Goal: Transaction & Acquisition: Purchase product/service

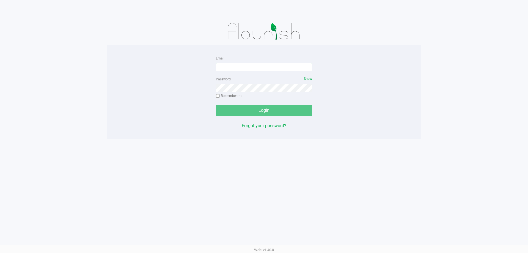
click at [266, 70] on input "Email" at bounding box center [264, 67] width 96 height 8
type input "[EMAIL_ADDRESS][DOMAIN_NAME]"
click at [216, 105] on button "Login" at bounding box center [264, 110] width 96 height 11
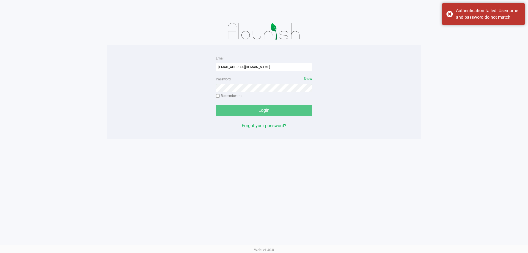
click at [216, 105] on button "Login" at bounding box center [264, 110] width 96 height 11
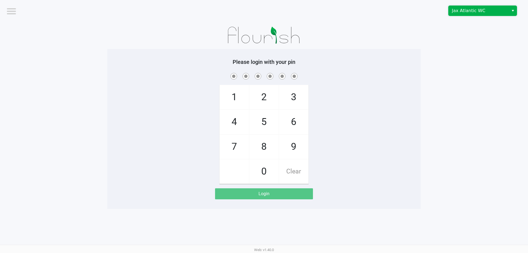
click at [479, 10] on span "Jax Atlantic WC" at bounding box center [479, 10] width 54 height 7
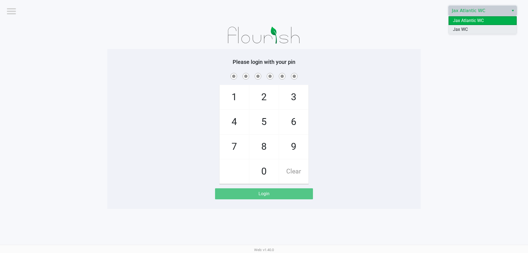
click at [467, 26] on li "Jax WC" at bounding box center [483, 29] width 68 height 9
checkbox input "true"
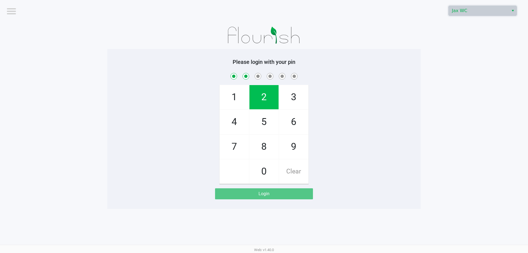
checkbox input "true"
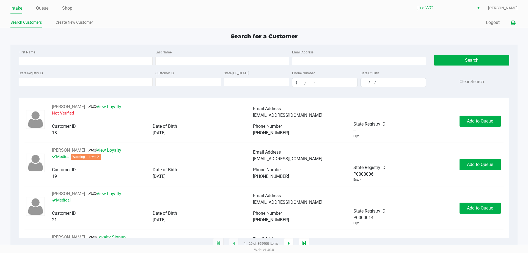
click at [511, 23] on icon at bounding box center [513, 23] width 5 height 4
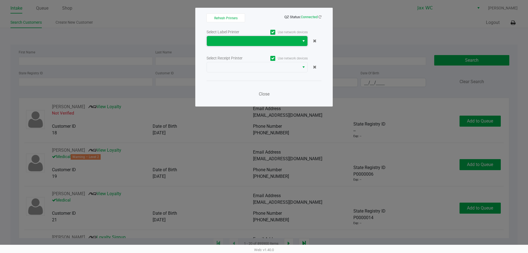
click at [209, 45] on span at bounding box center [253, 41] width 93 height 10
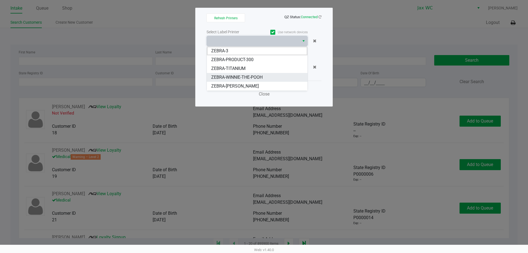
click at [214, 76] on span "ZEBRA-WINNIE-THE-POOH" at bounding box center [236, 77] width 51 height 7
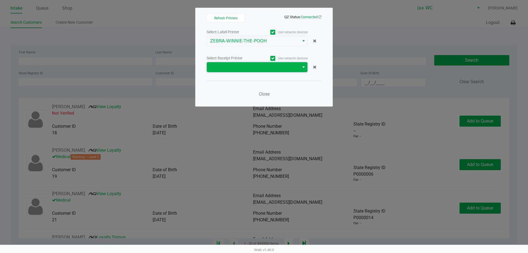
click at [219, 64] on span at bounding box center [253, 67] width 93 height 10
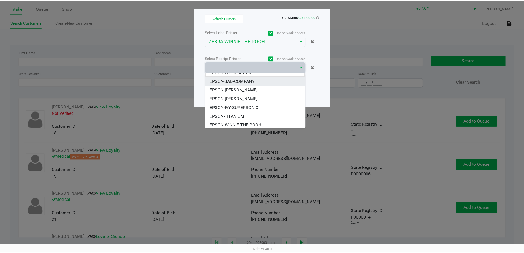
scroll to position [7, 0]
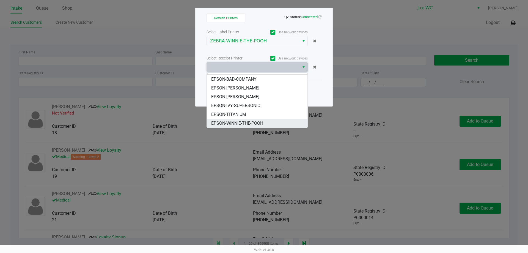
click at [234, 122] on span "EPSON-WINNIE-THE-POOH" at bounding box center [237, 123] width 52 height 7
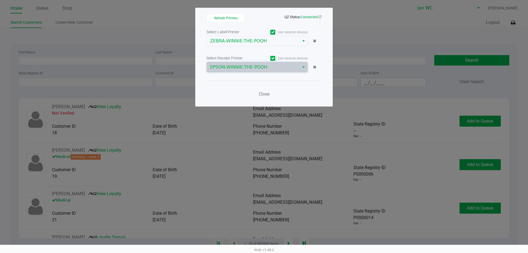
click at [269, 88] on div "Close" at bounding box center [264, 91] width 115 height 20
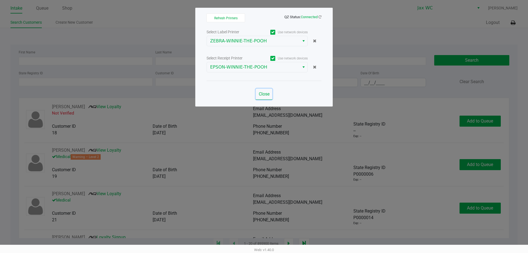
click at [265, 94] on span "Close" at bounding box center [264, 93] width 11 height 5
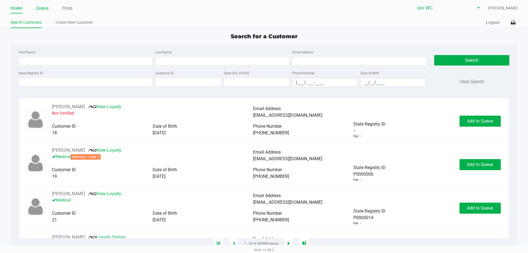
click at [45, 7] on link "Queue" at bounding box center [42, 8] width 12 height 8
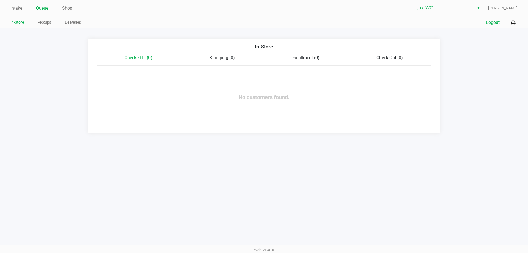
click at [495, 24] on button "Logout" at bounding box center [493, 22] width 14 height 7
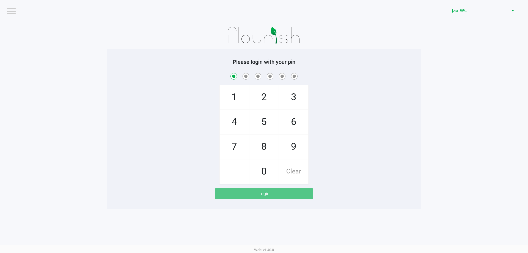
checkbox input "true"
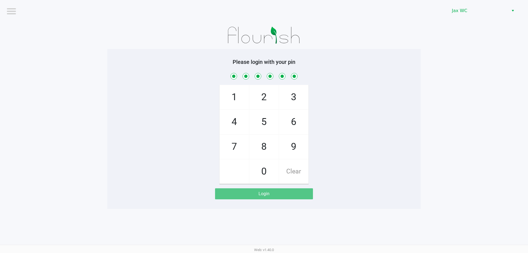
checkbox input "true"
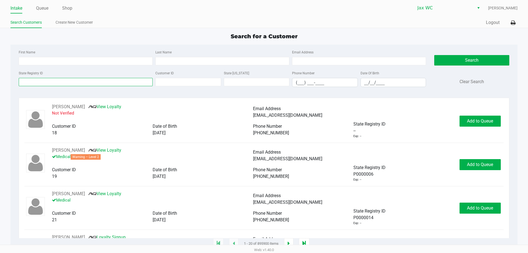
click at [56, 83] on input "State Registry ID" at bounding box center [86, 82] width 134 height 8
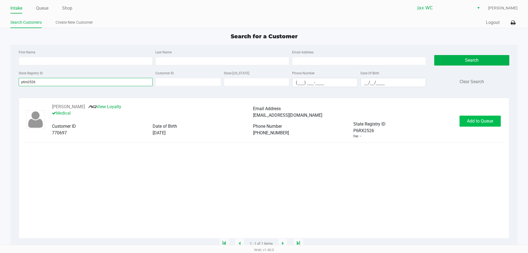
type input "p6rx2526"
click at [475, 119] on span "Add to Queue" at bounding box center [480, 120] width 26 height 5
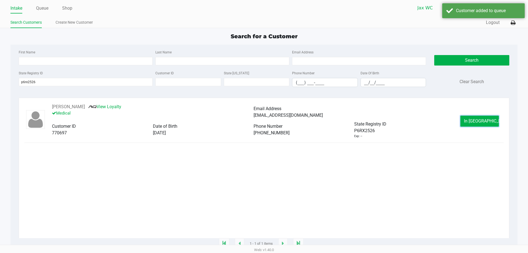
click at [481, 119] on span "In [GEOGRAPHIC_DATA]" at bounding box center [487, 120] width 46 height 5
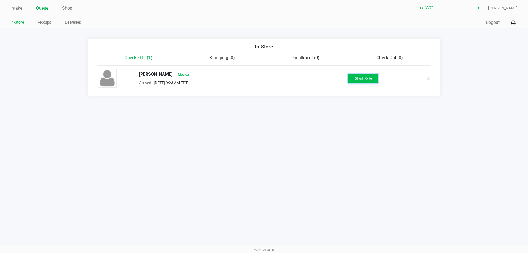
click at [371, 82] on button "Start Sale" at bounding box center [363, 79] width 30 height 10
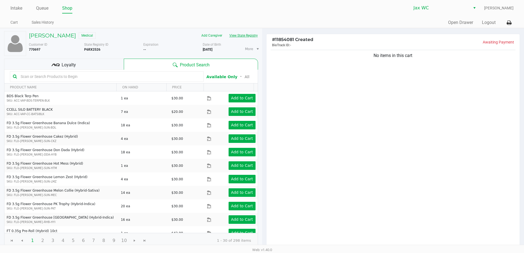
click at [244, 38] on button "View State Registry" at bounding box center [242, 35] width 32 height 9
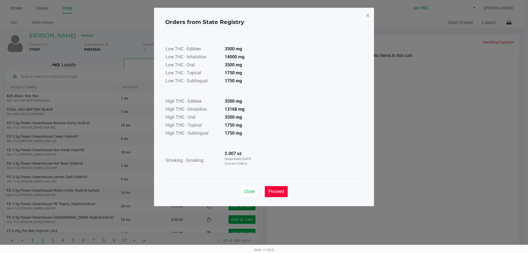
click at [284, 189] on span "Proceed" at bounding box center [277, 191] width 16 height 5
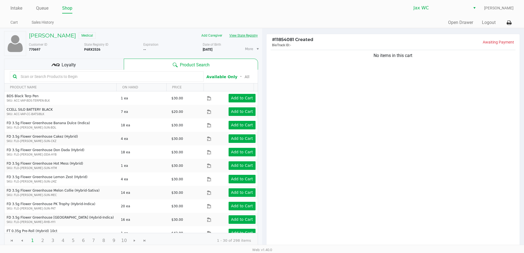
click at [247, 32] on button "View State Registry" at bounding box center [242, 35] width 32 height 9
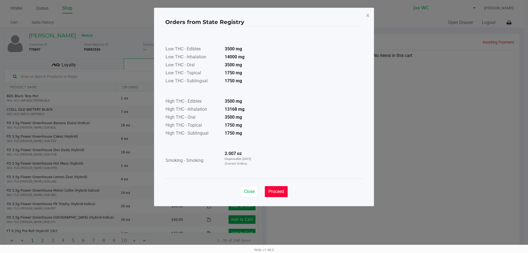
click at [275, 195] on button "Proceed" at bounding box center [276, 191] width 23 height 11
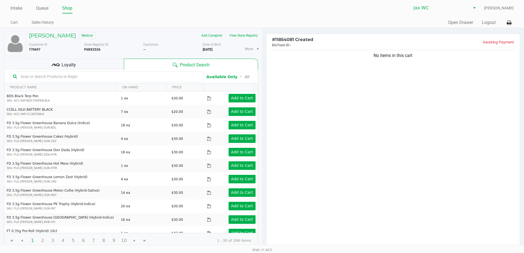
click at [313, 156] on div "No items in this cart" at bounding box center [393, 149] width 253 height 200
click at [237, 34] on button "View State Registry" at bounding box center [242, 35] width 32 height 9
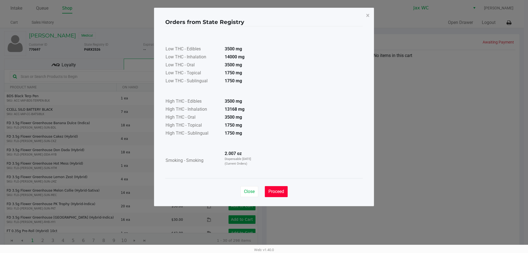
click at [285, 191] on button "Proceed" at bounding box center [276, 191] width 23 height 11
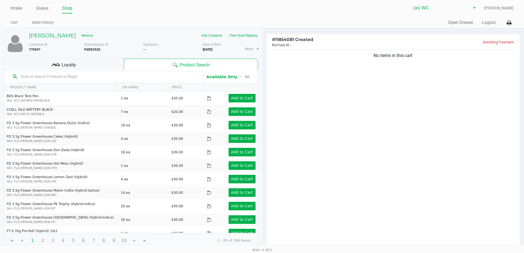
click at [321, 179] on div "No items in this cart" at bounding box center [393, 149] width 253 height 200
click at [268, 152] on div "No items in this cart" at bounding box center [393, 149] width 253 height 200
click at [327, 153] on div "No items in this cart" at bounding box center [393, 149] width 253 height 200
click at [367, 160] on div "No items in this cart" at bounding box center [393, 149] width 253 height 200
click at [440, 131] on div "No items in this cart" at bounding box center [393, 149] width 253 height 200
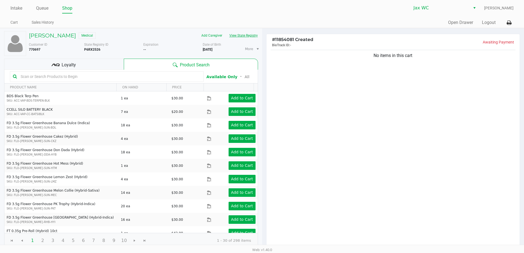
click at [247, 36] on button "View State Registry" at bounding box center [242, 35] width 32 height 9
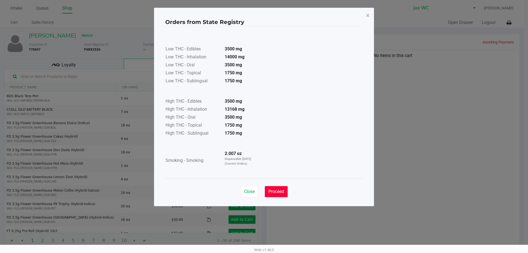
click at [272, 192] on span "Proceed" at bounding box center [277, 191] width 16 height 5
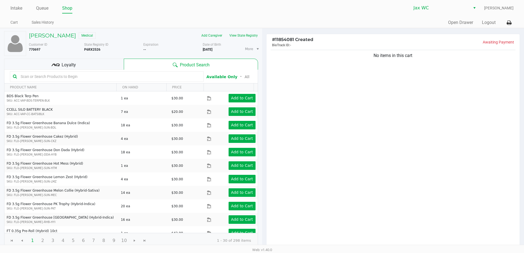
click at [147, 77] on input "text" at bounding box center [109, 76] width 182 height 8
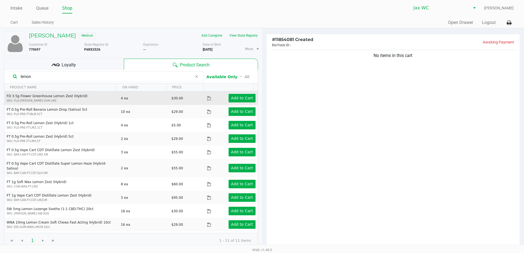
type input "lemon"
click at [228, 91] on td "Add to Cart" at bounding box center [232, 97] width 51 height 13
click at [229, 97] on button "Add to Cart" at bounding box center [242, 98] width 27 height 9
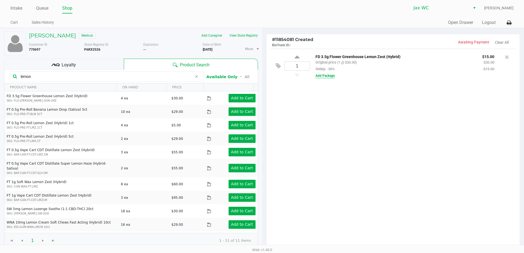
click at [332, 76] on button "Add Package" at bounding box center [325, 75] width 19 height 5
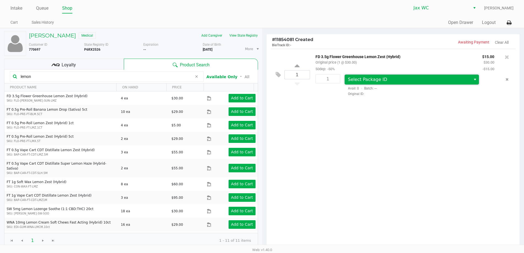
click at [354, 78] on span "Select Package ID" at bounding box center [367, 79] width 39 height 5
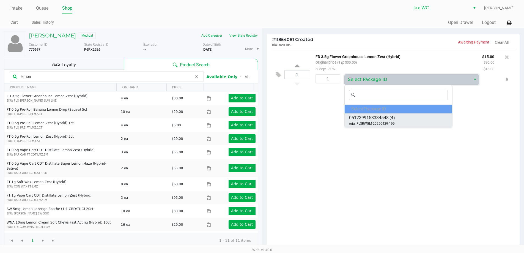
click at [363, 119] on span "0512399158334548" at bounding box center [369, 117] width 40 height 7
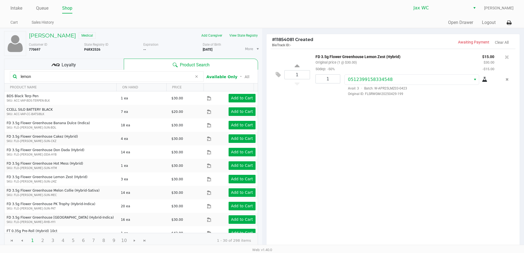
click at [486, 81] on icon at bounding box center [485, 79] width 6 height 4
click at [510, 81] on button "Remove the package from the orderLine" at bounding box center [507, 79] width 7 height 10
click at [372, 136] on div "1 FD 3.5g Flower Greenhouse Lemon Zest (Hybrid) Original price (1 @ $30.00) 50d…" at bounding box center [393, 149] width 253 height 200
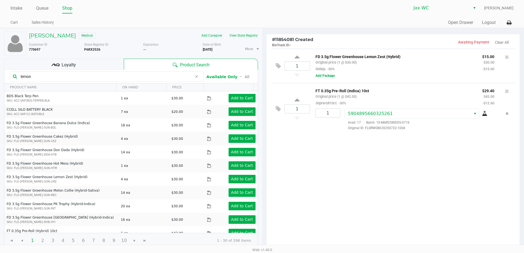
click at [397, 209] on div "1 FD 3.5g Flower Greenhouse Lemon Zest (Hybrid) Original price (1 @ $30.00) 50d…" at bounding box center [393, 149] width 253 height 200
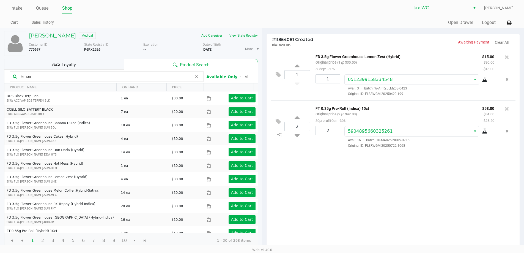
click at [482, 196] on div "1 FD 3.5g Flower Greenhouse Lemon Zest (Hybrid) Original price (1 @ $30.00) 50d…" at bounding box center [393, 149] width 253 height 200
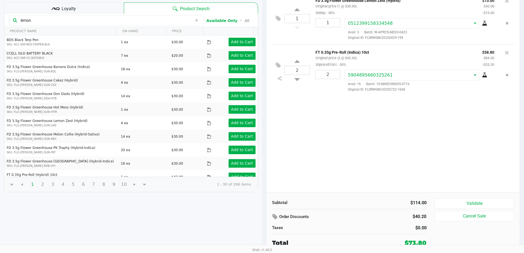
scroll to position [56, 0]
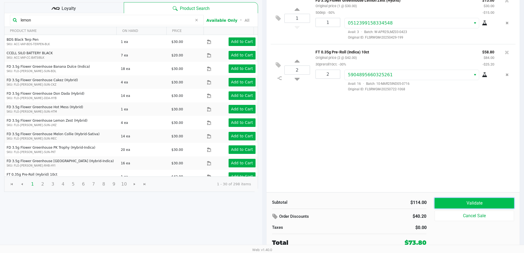
click at [465, 201] on button "Validate" at bounding box center [474, 203] width 79 height 10
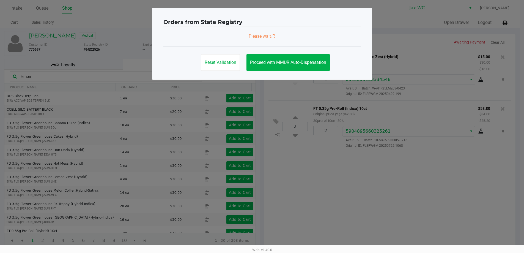
scroll to position [0, 0]
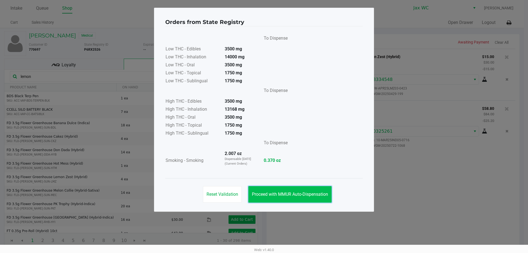
click at [284, 198] on button "Proceed with MMUR Auto-Dispensation" at bounding box center [289, 194] width 83 height 17
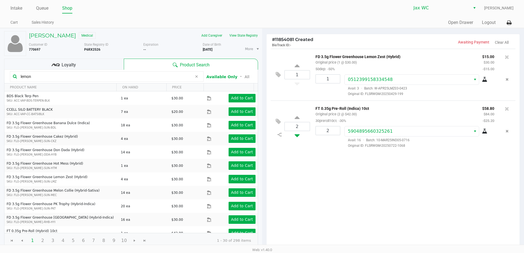
click at [296, 138] on icon at bounding box center [297, 134] width 5 height 7
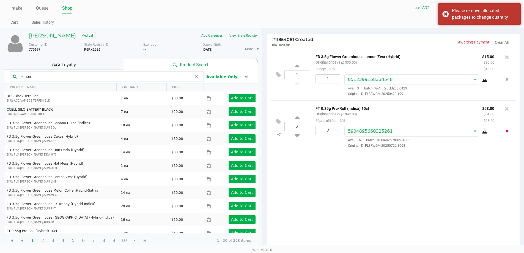
click at [510, 131] on button "Remove the package from the orderLine" at bounding box center [507, 131] width 7 height 10
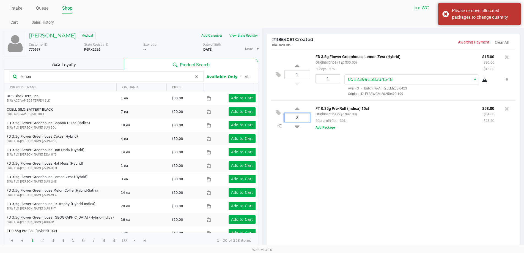
click at [301, 121] on input "2" at bounding box center [297, 117] width 25 height 9
type input "1"
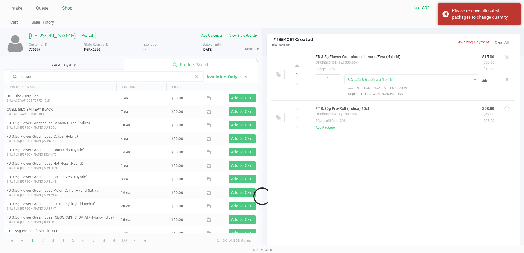
click at [292, 185] on div "Loading [PERSON_NAME] Medical Add Caregiver View State Registry Customer ID 770…" at bounding box center [262, 168] width 524 height 281
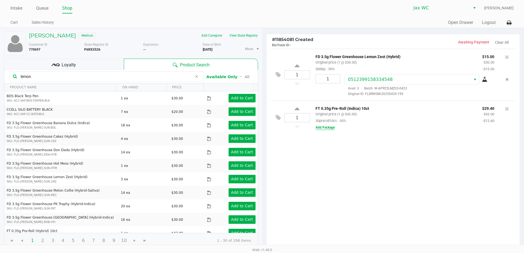
click at [324, 129] on button "Add Package" at bounding box center [325, 127] width 19 height 5
click at [382, 138] on div "Select Package ID Avail: 0 · Batch: --- Original ID:" at bounding box center [419, 137] width 158 height 22
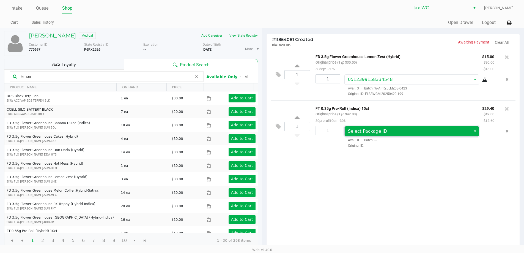
click at [389, 132] on span "Select Package ID" at bounding box center [408, 131] width 120 height 7
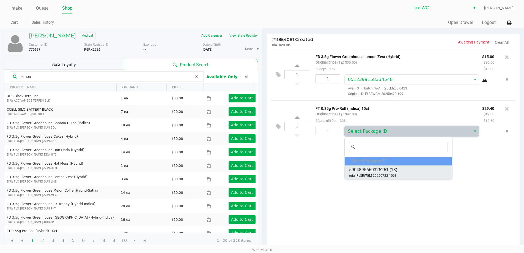
click at [394, 168] on span "(18)" at bounding box center [394, 169] width 8 height 7
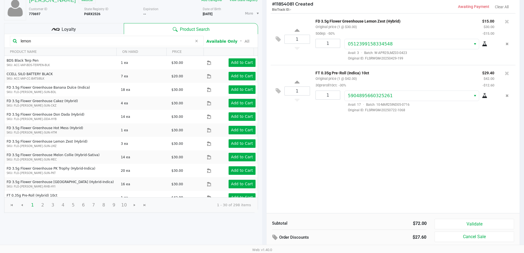
scroll to position [56, 0]
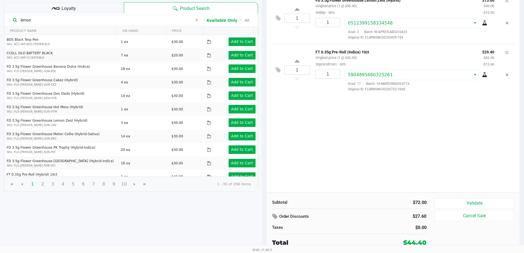
click at [64, 9] on span "Loyalty" at bounding box center [69, 8] width 14 height 7
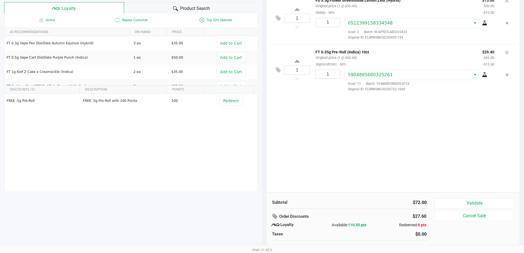
click at [315, 150] on div "1 FD 3.5g Flower Greenhouse Lemon Zest (Hybrid) Original price (1 @ $30.00) 50d…" at bounding box center [393, 92] width 253 height 200
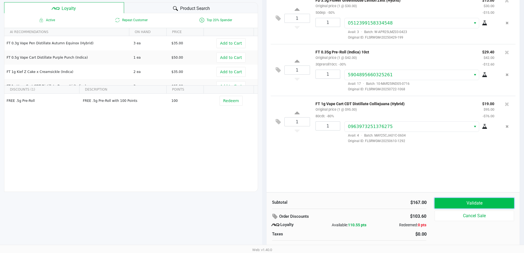
click at [474, 208] on button "Validate" at bounding box center [474, 203] width 79 height 10
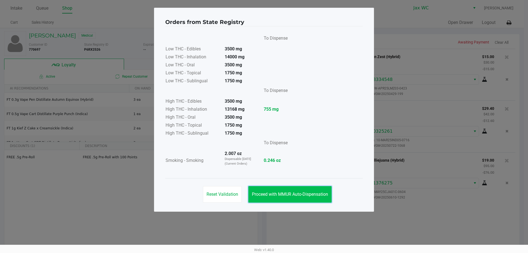
click at [305, 189] on button "Proceed with MMUR Auto-Dispensation" at bounding box center [289, 194] width 83 height 17
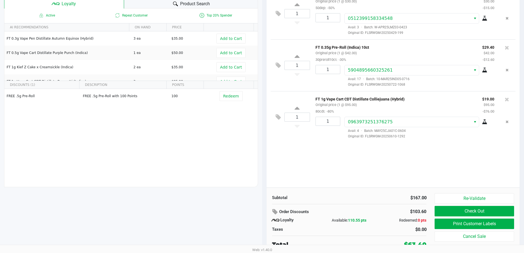
scroll to position [63, 0]
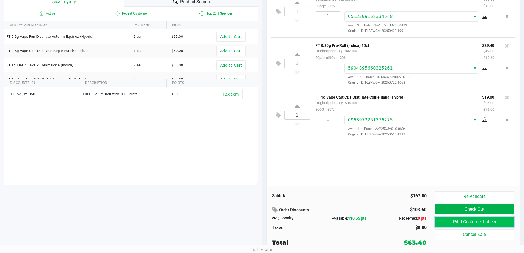
click at [464, 224] on button "Print Customer Labels" at bounding box center [474, 222] width 79 height 10
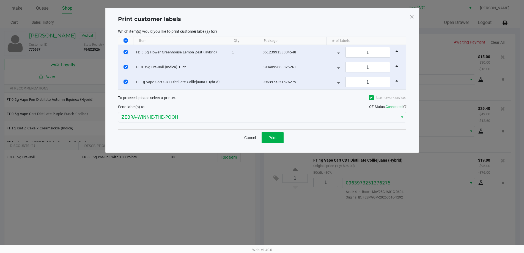
scroll to position [0, 0]
click at [283, 139] on button "Print" at bounding box center [275, 137] width 22 height 11
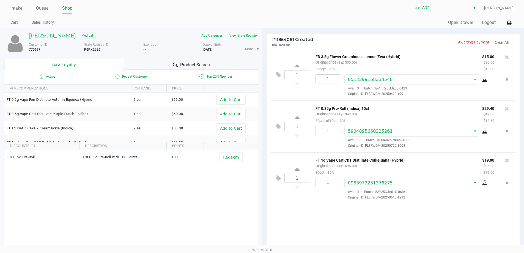
click at [59, 64] on icon at bounding box center [55, 65] width 8 height 8
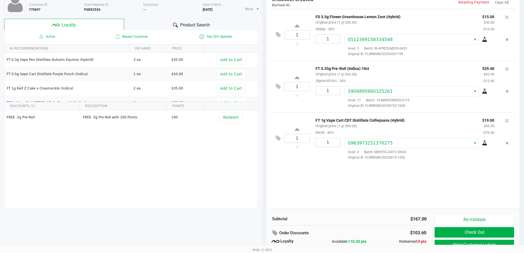
scroll to position [63, 0]
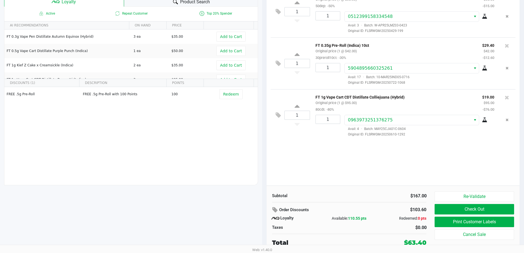
click at [0, 150] on div "[PERSON_NAME] Medical Add Caregiver View State Registry Customer ID 770697 Stat…" at bounding box center [131, 109] width 262 height 288
click at [507, 97] on icon at bounding box center [507, 98] width 4 height 6
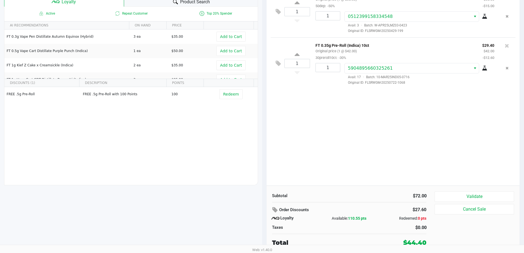
scroll to position [0, 0]
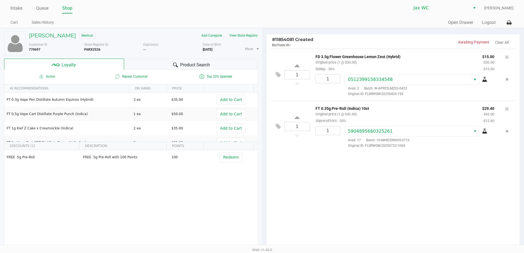
click at [180, 62] on span "Product Search" at bounding box center [195, 65] width 30 height 7
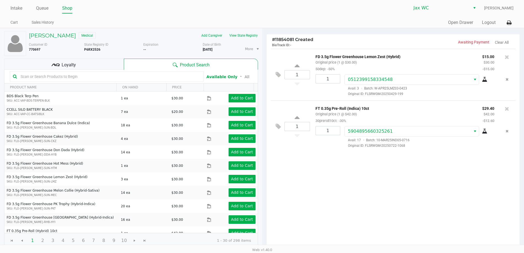
click at [104, 73] on input "text" at bounding box center [109, 76] width 182 height 8
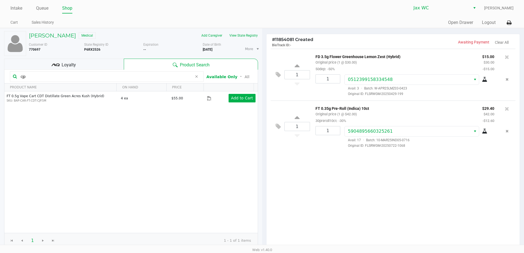
type input "cjp"
click at [400, 202] on div "1 FD 3.5g Flower Greenhouse Lemon Zest (Hybrid) Original price (1 @ $30.00) 50d…" at bounding box center [393, 149] width 253 height 200
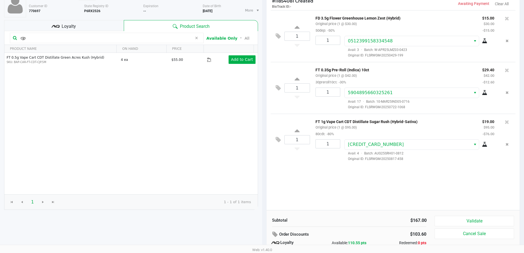
scroll to position [63, 0]
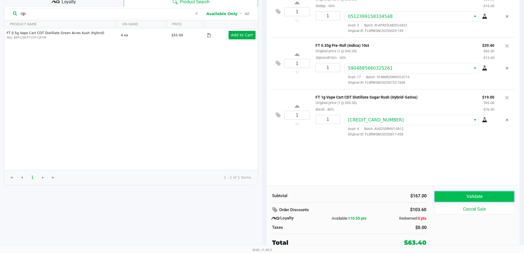
click at [471, 198] on button "Validate" at bounding box center [474, 196] width 79 height 10
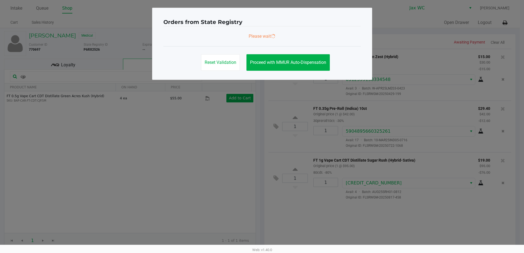
scroll to position [0, 0]
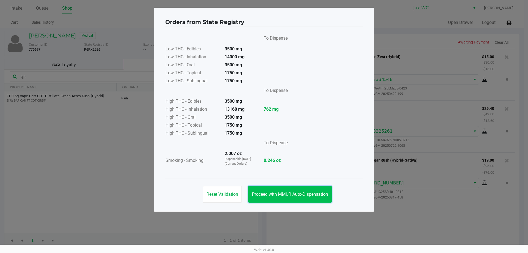
click at [277, 190] on button "Proceed with MMUR Auto-Dispensation" at bounding box center [289, 194] width 83 height 17
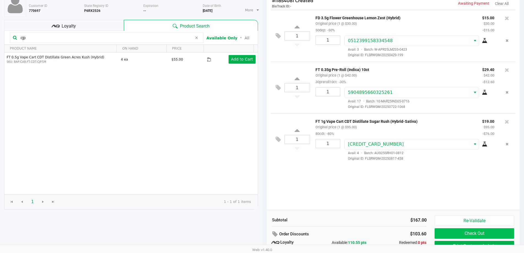
scroll to position [63, 0]
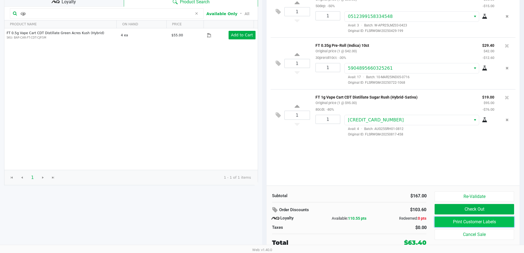
click at [466, 222] on button "Print Customer Labels" at bounding box center [474, 222] width 79 height 10
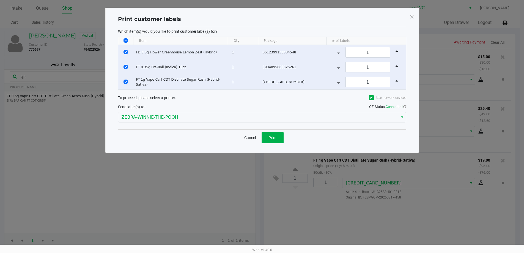
scroll to position [0, 0]
click at [132, 39] on th "Data table" at bounding box center [127, 41] width 15 height 8
click at [128, 39] on input "Select All Rows" at bounding box center [127, 40] width 4 height 4
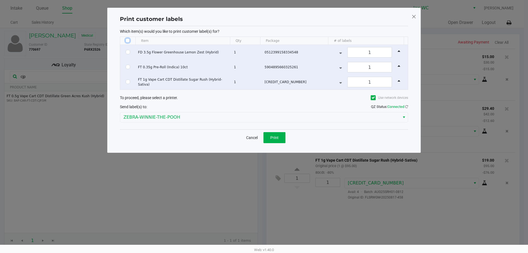
checkbox input "false"
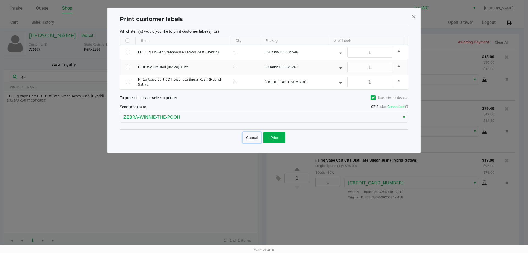
click at [250, 135] on button "Cancel" at bounding box center [252, 137] width 19 height 11
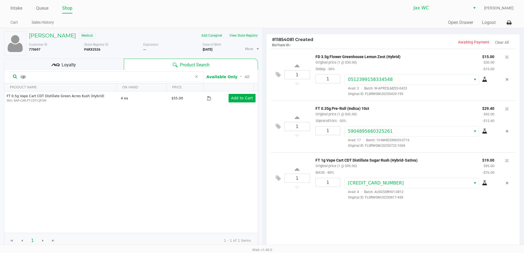
click at [297, 223] on div "1 FD 3.5g Flower Greenhouse Lemon Zest (Hybrid) Original price (1 @ $30.00) 50d…" at bounding box center [393, 149] width 253 height 200
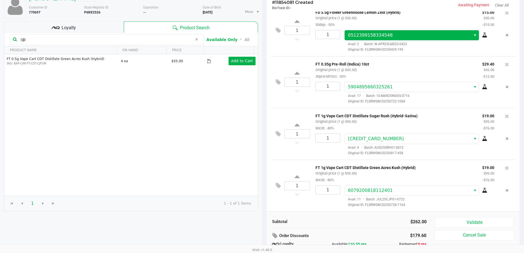
scroll to position [63, 0]
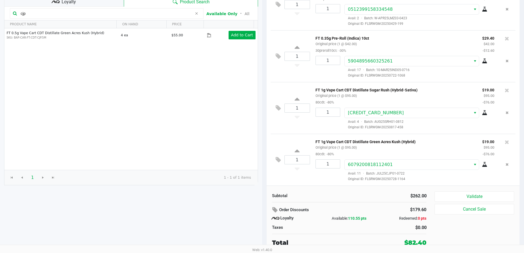
click at [461, 186] on div "Subtotal $262.00 Order Discounts $179.60 Loyalty Available: 110.55 pts Redeemed…" at bounding box center [393, 218] width 253 height 67
click at [459, 195] on button "Validate" at bounding box center [474, 196] width 79 height 10
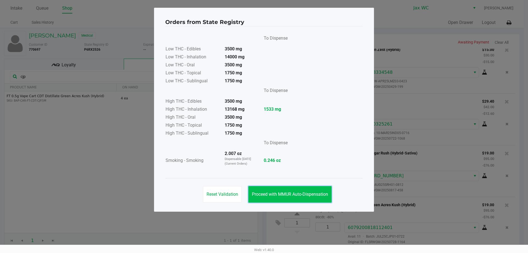
click at [299, 196] on span "Proceed with MMUR Auto-Dispensation" at bounding box center [290, 194] width 76 height 5
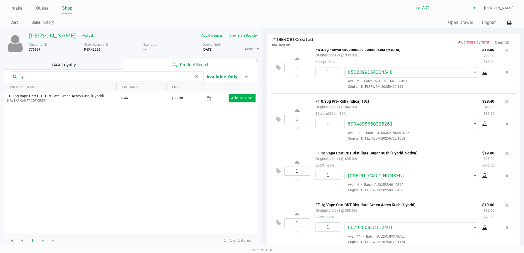
scroll to position [63, 0]
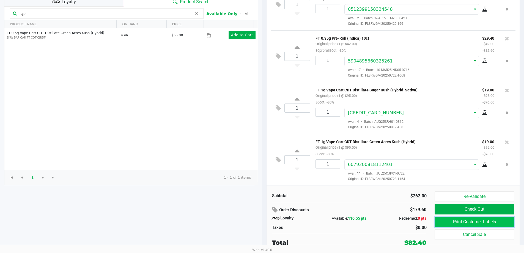
click at [490, 225] on button "Print Customer Labels" at bounding box center [474, 222] width 79 height 10
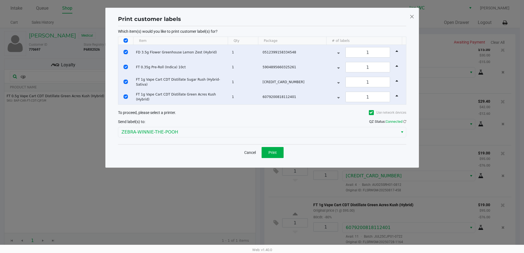
scroll to position [0, 0]
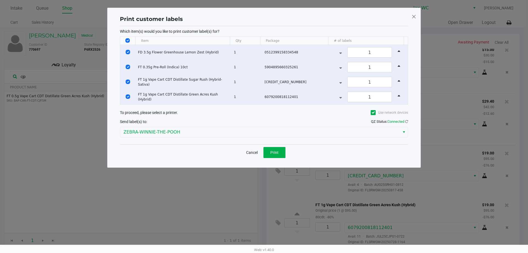
click at [125, 39] on th "Data table" at bounding box center [127, 41] width 15 height 8
click at [131, 39] on th "Data table" at bounding box center [127, 41] width 15 height 8
click at [129, 42] on input "Select All Rows" at bounding box center [127, 40] width 4 height 4
checkbox input "false"
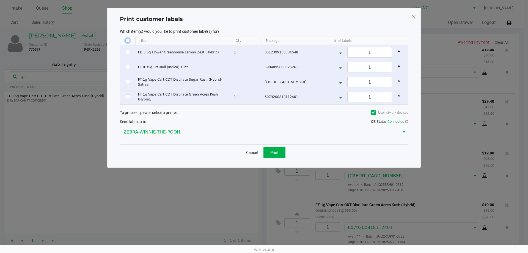
checkbox input "false"
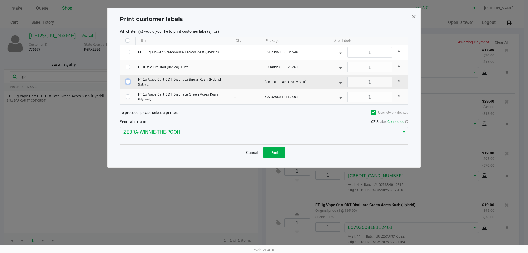
click at [128, 83] on input "Select Row" at bounding box center [128, 82] width 4 height 4
checkbox input "true"
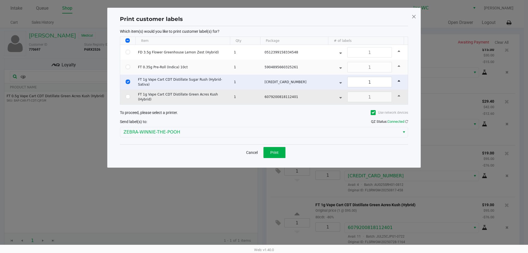
click at [125, 97] on td "Data table" at bounding box center [127, 96] width 15 height 15
click at [127, 96] on input "Select Row" at bounding box center [128, 96] width 4 height 4
checkbox input "true"
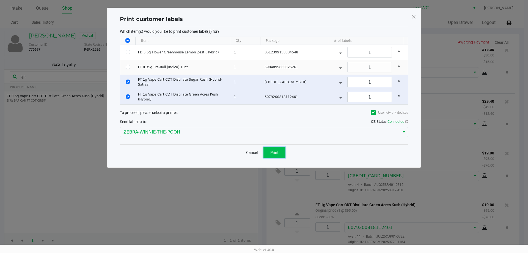
click at [282, 150] on button "Print" at bounding box center [275, 152] width 22 height 11
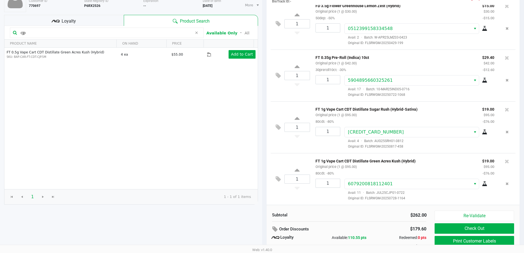
scroll to position [63, 0]
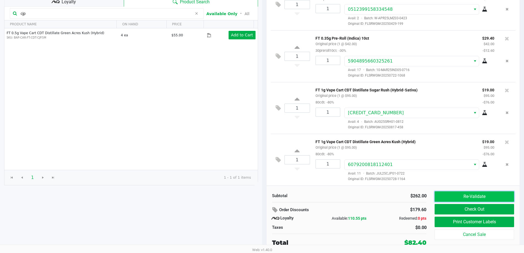
click at [456, 198] on button "Re-Validate" at bounding box center [474, 196] width 79 height 10
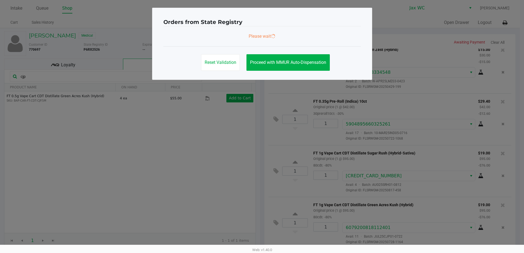
scroll to position [0, 0]
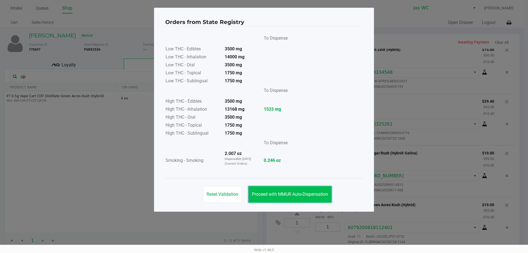
click at [300, 193] on span "Proceed with MMUR Auto-Dispensation" at bounding box center [290, 194] width 76 height 5
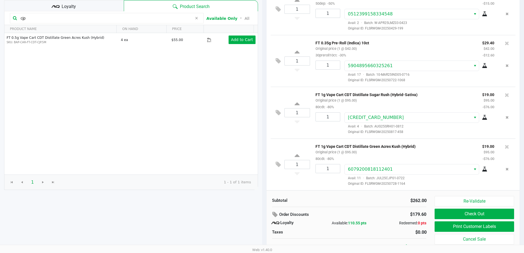
scroll to position [63, 0]
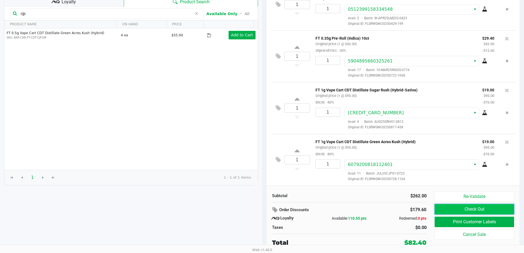
click at [482, 209] on button "Check Out" at bounding box center [474, 209] width 79 height 10
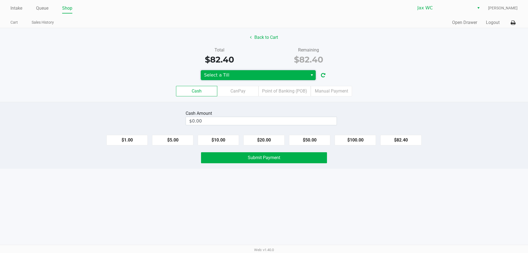
click at [267, 72] on span "Select a Till" at bounding box center [254, 75] width 100 height 7
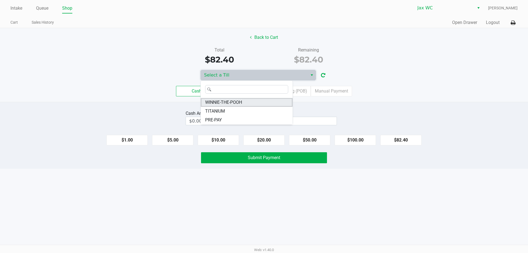
click at [212, 100] on span "WINNIE-THE-POOH" at bounding box center [223, 102] width 37 height 7
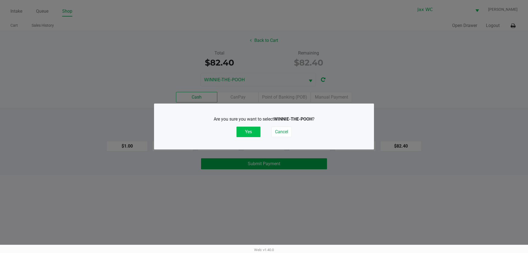
click at [253, 131] on button "Yes" at bounding box center [249, 132] width 24 height 10
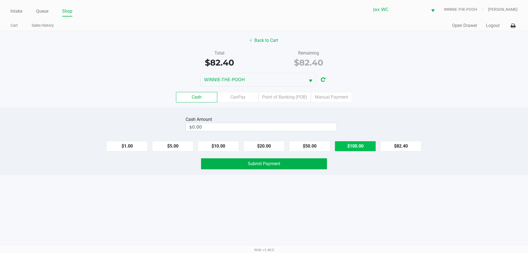
click at [359, 142] on button "$100.00" at bounding box center [355, 146] width 41 height 10
type input "$100.00"
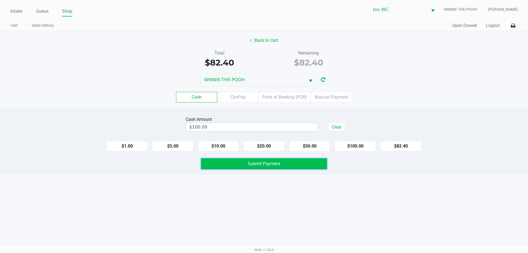
click at [308, 166] on button "Submit Payment" at bounding box center [264, 163] width 126 height 11
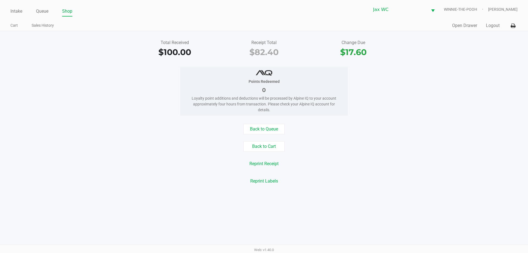
click at [23, 12] on ul "Intake Queue Shop" at bounding box center [137, 11] width 254 height 9
click at [20, 12] on link "Intake" at bounding box center [16, 11] width 12 height 8
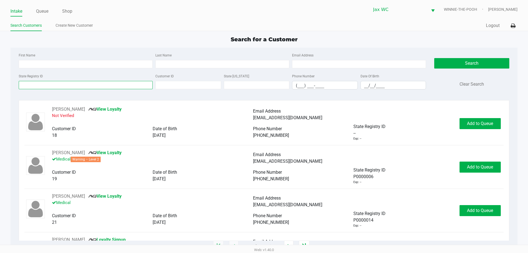
click at [42, 85] on input "State Registry ID" at bounding box center [86, 85] width 134 height 8
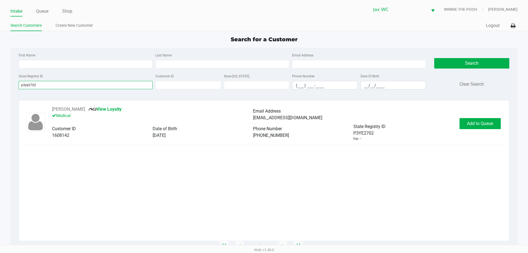
type input "p3ye2702"
click at [469, 120] on button "Add to Queue" at bounding box center [480, 123] width 41 height 11
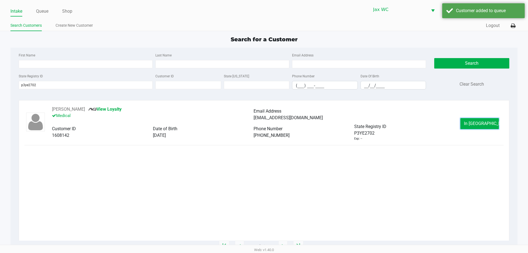
click at [469, 125] on button "In [GEOGRAPHIC_DATA]" at bounding box center [480, 123] width 39 height 11
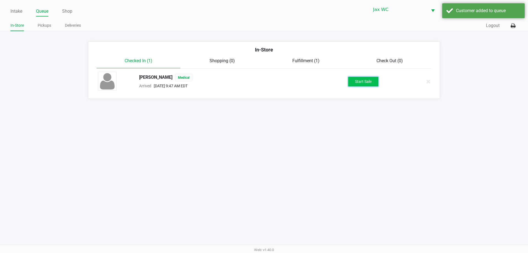
click at [364, 85] on button "Start Sale" at bounding box center [363, 82] width 30 height 10
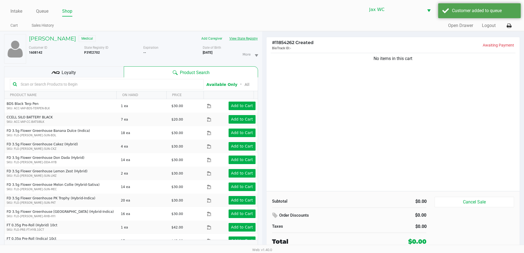
click at [249, 39] on button "View State Registry" at bounding box center [242, 38] width 32 height 9
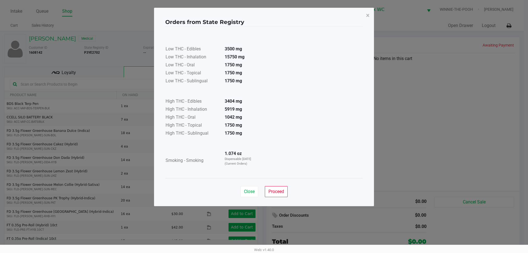
click at [283, 185] on div "Close Proceed" at bounding box center [264, 189] width 198 height 22
click at [282, 188] on button "Proceed" at bounding box center [276, 191] width 23 height 11
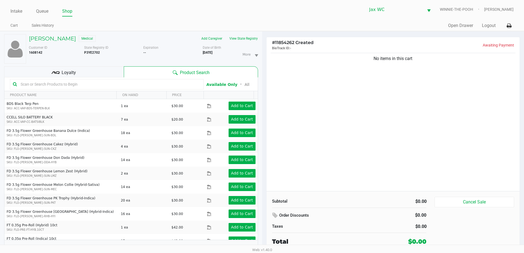
click at [293, 155] on div "No items in this cart" at bounding box center [393, 121] width 253 height 139
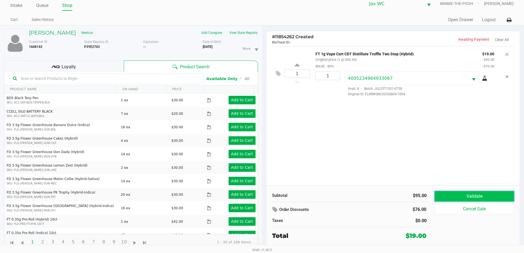
click at [461, 194] on button "Validate" at bounding box center [474, 196] width 79 height 10
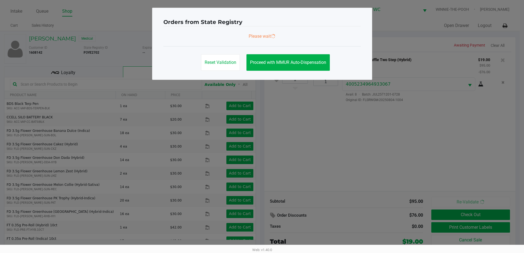
scroll to position [0, 0]
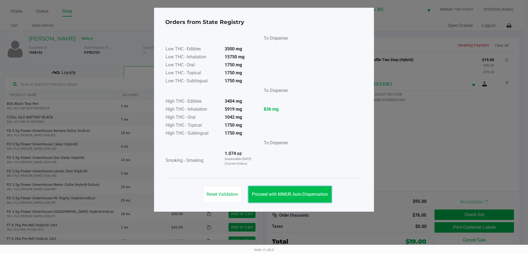
click at [303, 191] on button "Proceed with MMUR Auto-Dispensation" at bounding box center [289, 194] width 83 height 17
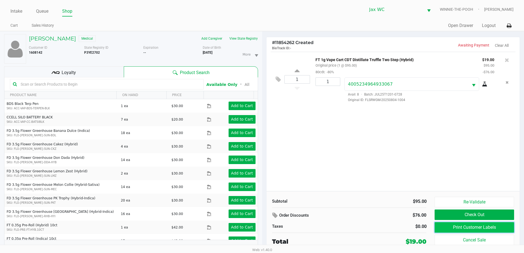
click at [479, 227] on button "Print Customer Labels" at bounding box center [474, 227] width 79 height 10
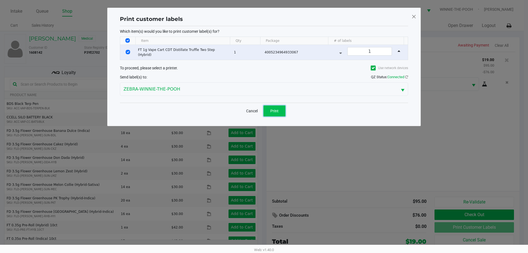
click at [277, 114] on button "Print" at bounding box center [275, 110] width 22 height 11
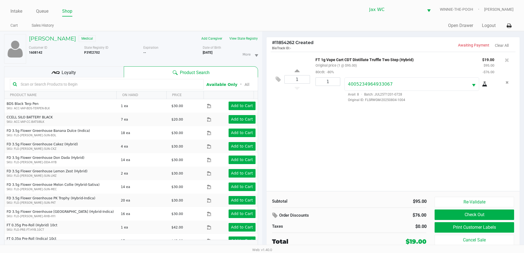
click at [64, 73] on span "Loyalty" at bounding box center [69, 72] width 14 height 7
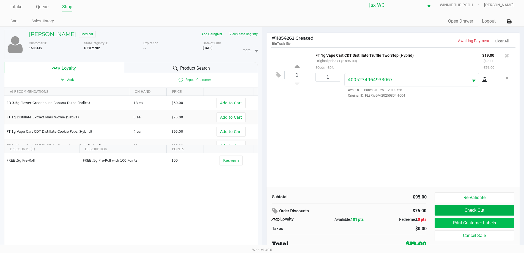
scroll to position [6, 0]
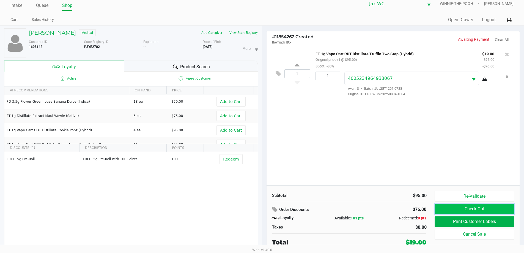
click at [477, 212] on button "Check Out" at bounding box center [474, 209] width 79 height 10
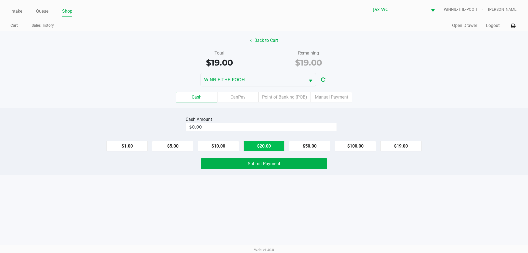
click at [273, 144] on button "$20.00" at bounding box center [264, 146] width 41 height 10
type input "$20.00"
click at [269, 152] on div "Cash Amount $20.00 Clear $1.00 $5.00 $10.00 $20.00 $50.00 $100.00 $19.00 Submit…" at bounding box center [264, 141] width 528 height 67
click at [268, 156] on div "Cash Amount $20.00 Clear $1.00 $5.00 $10.00 $20.00 $50.00 $100.00 $19.00 Submit…" at bounding box center [264, 141] width 528 height 67
click at [270, 173] on div "Cash Amount $20.00 Clear $1.00 $5.00 $10.00 $20.00 $50.00 $100.00 $19.00 Submit…" at bounding box center [264, 141] width 528 height 67
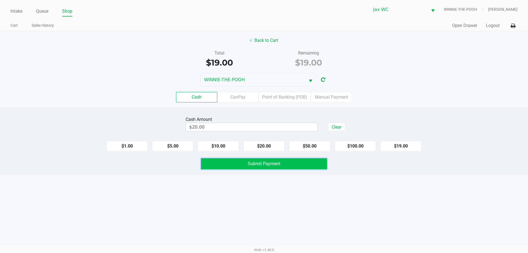
click at [273, 167] on button "Submit Payment" at bounding box center [264, 163] width 126 height 11
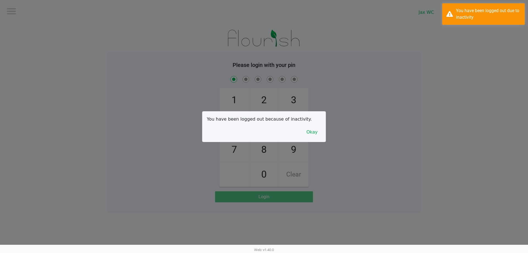
checkbox input "true"
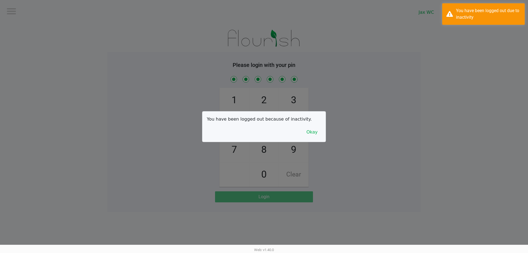
checkbox input "true"
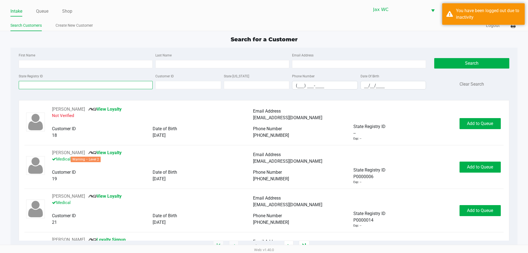
click at [59, 84] on input "State Registry ID" at bounding box center [86, 85] width 134 height 8
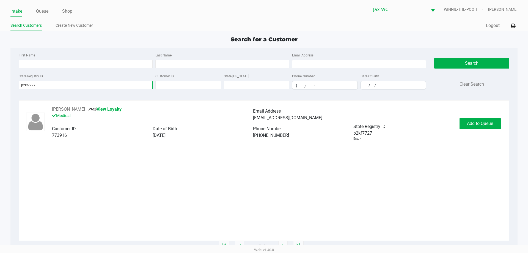
type input "p2kf7727"
click at [490, 127] on button "Add to Queue" at bounding box center [480, 123] width 41 height 11
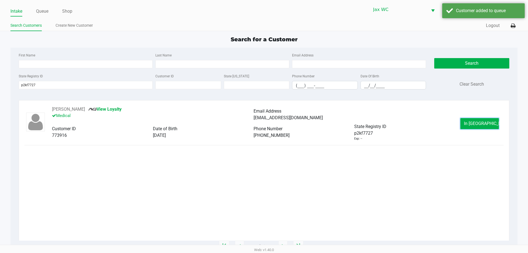
click at [488, 122] on span "In [GEOGRAPHIC_DATA]" at bounding box center [487, 123] width 46 height 5
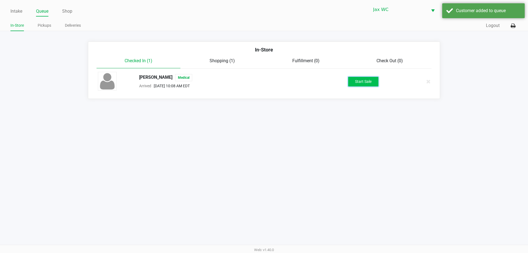
click at [374, 80] on button "Start Sale" at bounding box center [363, 82] width 30 height 10
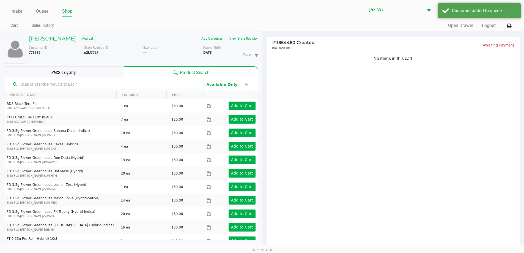
click at [288, 142] on div "No items in this cart" at bounding box center [393, 152] width 253 height 200
click at [87, 73] on div "Loyalty" at bounding box center [64, 71] width 120 height 11
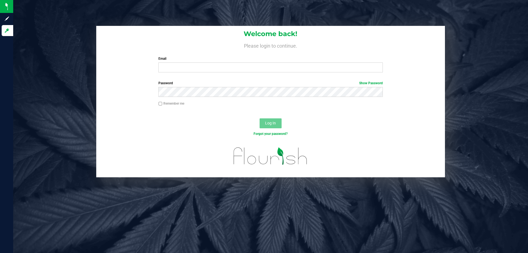
click at [204, 56] on label "Email" at bounding box center [270, 58] width 224 height 5
click at [204, 62] on input "Email" at bounding box center [270, 67] width 224 height 10
click at [204, 64] on input "Email" at bounding box center [270, 67] width 224 height 10
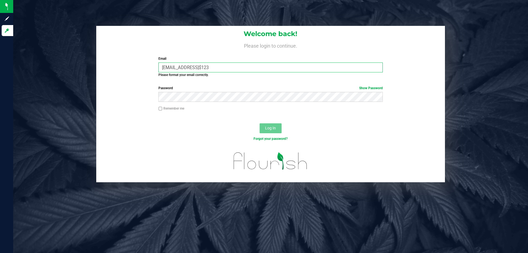
drag, startPoint x: 214, startPoint y: 68, endPoint x: 277, endPoint y: 74, distance: 63.8
click at [277, 74] on div "Email jhopkins@liveparallel.comBenjamin$123 Required Please format your email c…" at bounding box center [270, 66] width 233 height 21
type input "[EMAIL_ADDRESS][DOMAIN_NAME]"
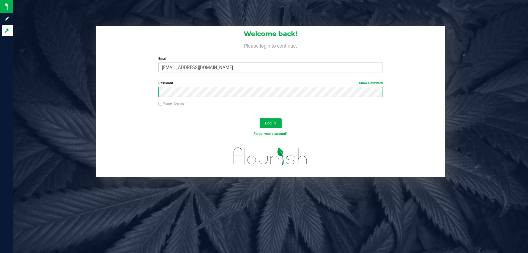
click at [260, 118] on button "Log In" at bounding box center [271, 123] width 22 height 10
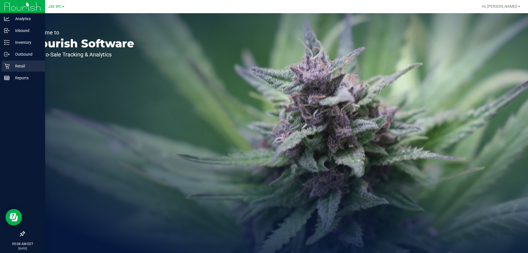
click at [18, 67] on p "Retail" at bounding box center [26, 66] width 33 height 7
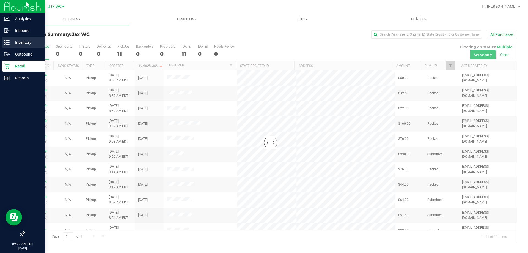
click at [18, 41] on p "Inventory" at bounding box center [26, 42] width 33 height 7
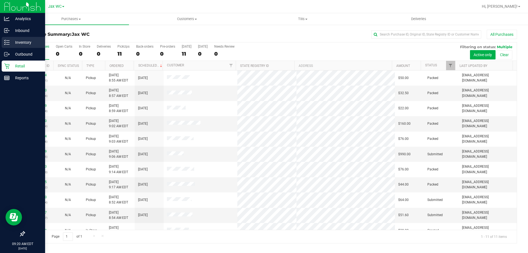
click at [24, 43] on p "Inventory" at bounding box center [26, 42] width 33 height 7
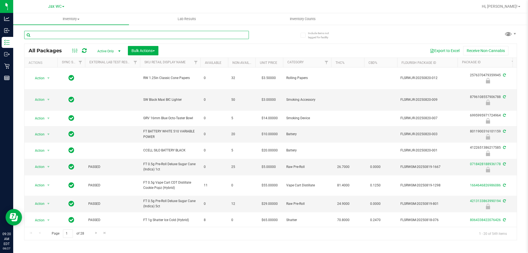
click at [99, 34] on input "text" at bounding box center [136, 35] width 225 height 8
type input "0651921886275852"
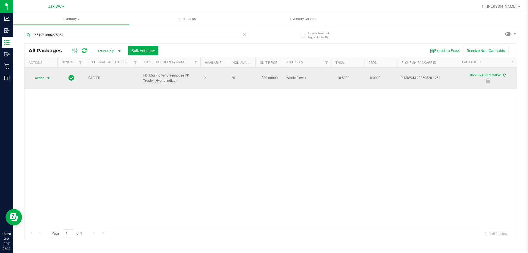
click at [49, 76] on span "select" at bounding box center [48, 78] width 4 height 4
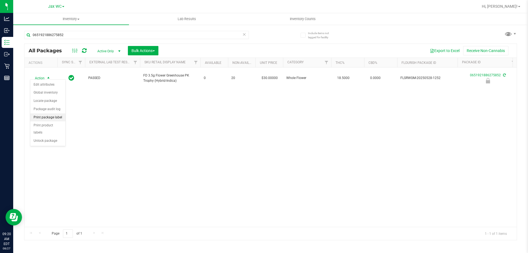
click at [48, 117] on li "Print package label" at bounding box center [47, 117] width 35 height 8
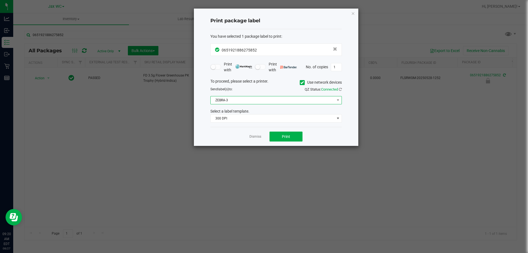
click at [269, 101] on span "ZEBRA-3" at bounding box center [273, 100] width 124 height 8
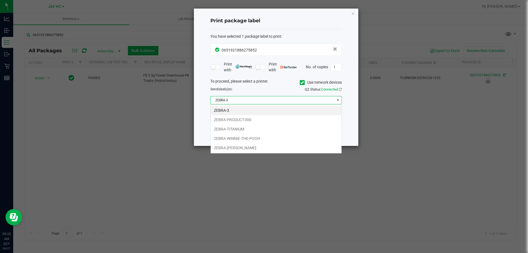
scroll to position [8, 132]
click at [244, 125] on li "ZEBRA-TITANIUM" at bounding box center [276, 128] width 131 height 9
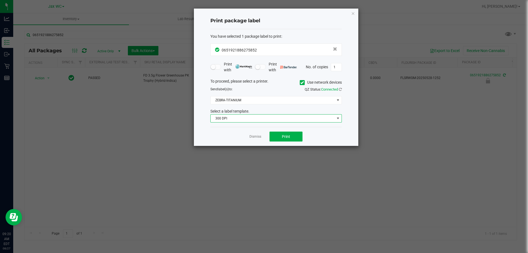
click at [244, 114] on span "300 DPI" at bounding box center [276, 118] width 132 height 8
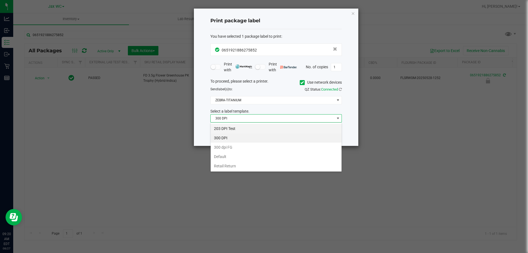
click at [231, 128] on li "203 DPI Test" at bounding box center [276, 128] width 131 height 9
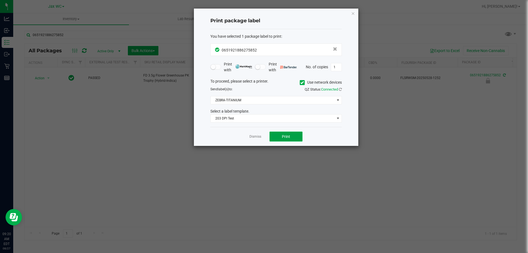
click at [296, 138] on button "Print" at bounding box center [286, 137] width 33 height 10
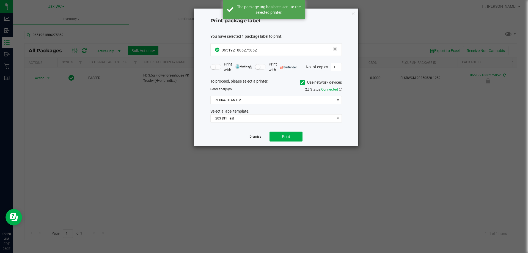
click at [255, 138] on link "Dismiss" at bounding box center [256, 136] width 12 height 5
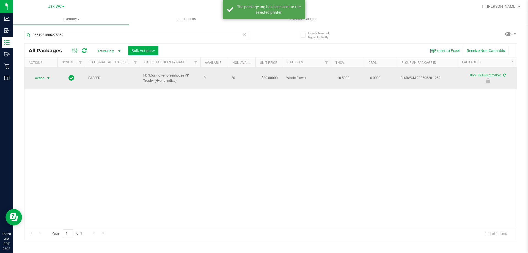
click at [40, 76] on span "Action" at bounding box center [37, 78] width 15 height 8
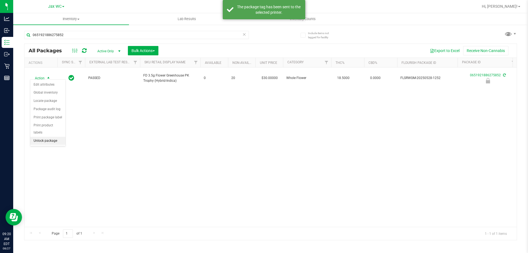
click at [55, 137] on li "Unlock package" at bounding box center [47, 141] width 35 height 8
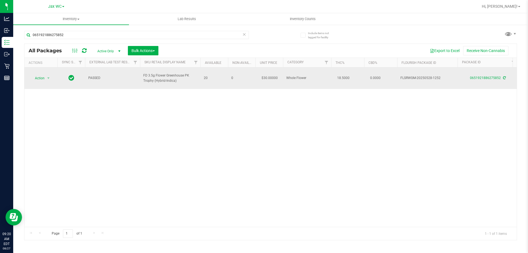
click at [38, 71] on td "Action Action Adjust qty Create package Edit attributes Global inventory Locate…" at bounding box center [40, 77] width 33 height 21
click at [39, 76] on span "Action" at bounding box center [37, 78] width 15 height 8
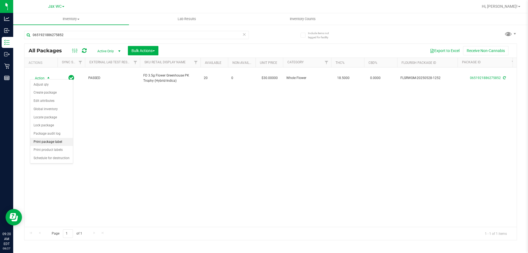
click at [48, 141] on li "Print package label" at bounding box center [51, 142] width 43 height 8
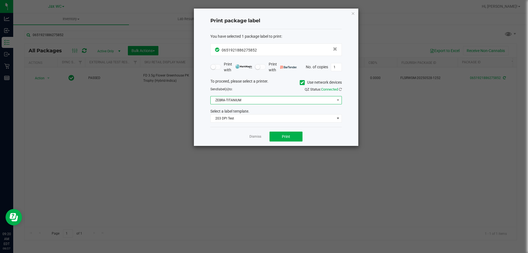
click at [235, 99] on span "ZEBRA-TITANIUM" at bounding box center [273, 100] width 124 height 8
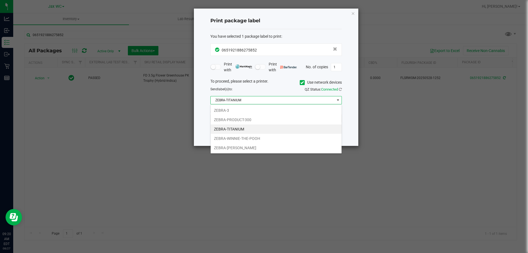
scroll to position [8, 132]
click at [232, 136] on li "ZEBRA-WINNIE-THE-POOH" at bounding box center [276, 138] width 131 height 9
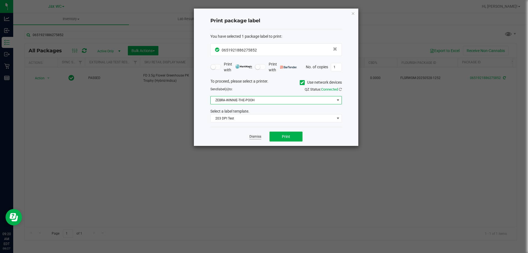
click at [259, 136] on link "Dismiss" at bounding box center [256, 136] width 12 height 5
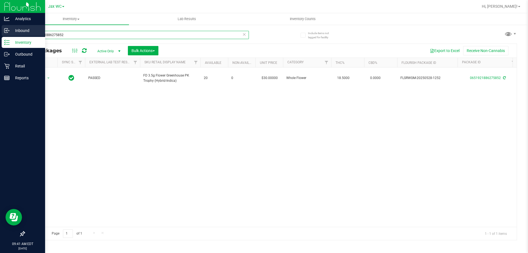
drag, startPoint x: 66, startPoint y: 32, endPoint x: 7, endPoint y: 40, distance: 59.9
click at [4, 37] on div "Analytics Inbound Inventory Outbound Retail Reports 09:41 AM EDT 08/27/2025 08/…" at bounding box center [264, 126] width 528 height 253
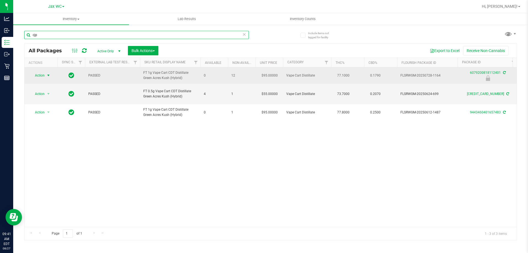
type input "cjp"
click at [37, 75] on span "Action" at bounding box center [37, 76] width 15 height 8
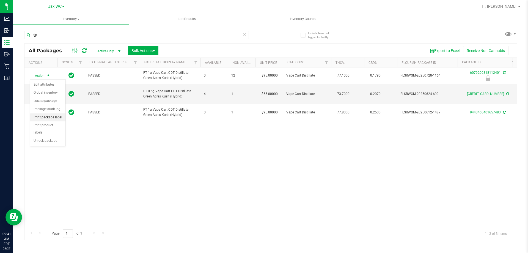
click at [48, 116] on li "Print package label" at bounding box center [47, 117] width 35 height 8
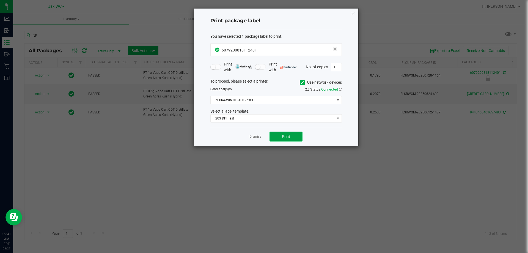
click at [291, 140] on button "Print" at bounding box center [286, 137] width 33 height 10
click at [258, 138] on link "Dismiss" at bounding box center [256, 136] width 12 height 5
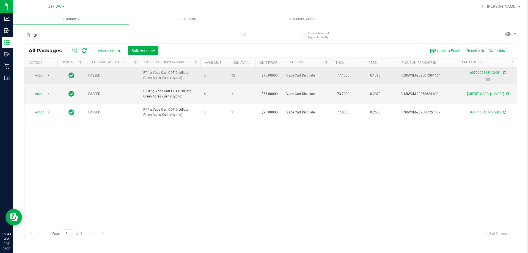
click at [34, 76] on span "Action" at bounding box center [37, 76] width 15 height 8
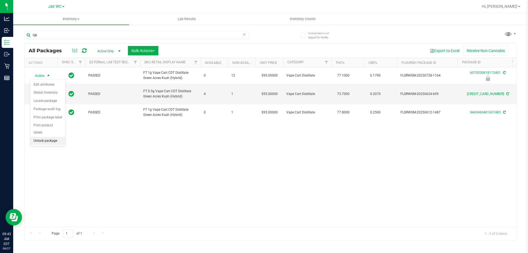
click at [49, 137] on li "Unlock package" at bounding box center [47, 141] width 35 height 8
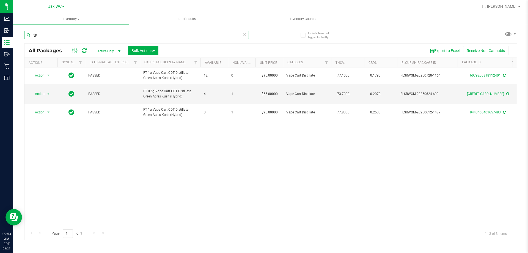
drag, startPoint x: 47, startPoint y: 34, endPoint x: 15, endPoint y: 35, distance: 31.9
click at [15, 35] on div "Include items not tagged for facility cjp All Packages Active Only Active Only …" at bounding box center [270, 108] width 515 height 168
type input "2242473286577441"
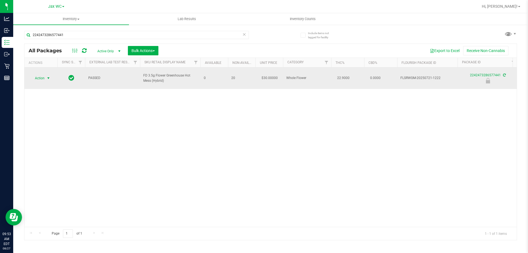
click at [44, 76] on span "Action" at bounding box center [37, 78] width 15 height 8
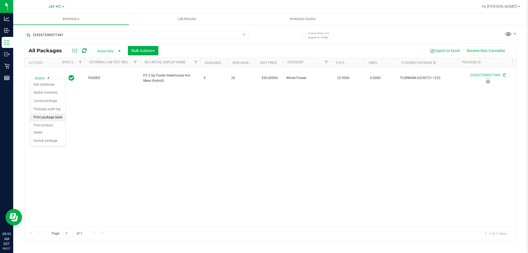
click at [45, 118] on li "Print package label" at bounding box center [47, 117] width 35 height 8
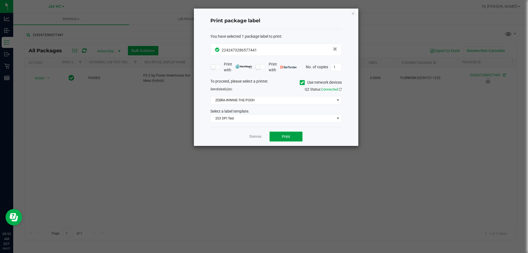
click at [279, 133] on button "Print" at bounding box center [286, 137] width 33 height 10
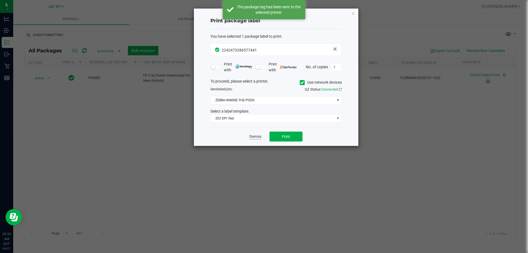
click at [255, 137] on link "Dismiss" at bounding box center [256, 136] width 12 height 5
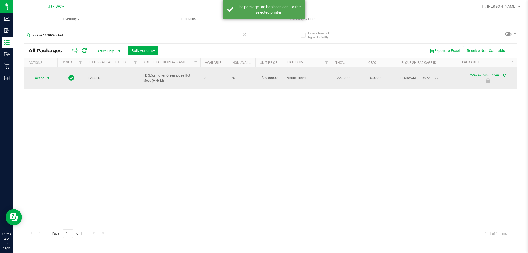
click at [44, 76] on span "Action" at bounding box center [37, 78] width 15 height 8
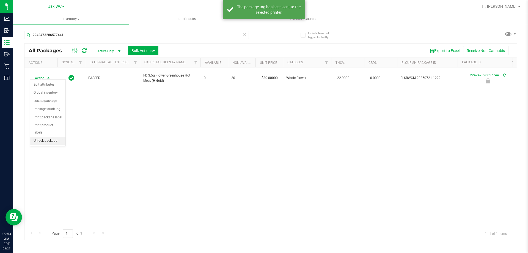
click at [53, 137] on li "Unlock package" at bounding box center [47, 141] width 35 height 8
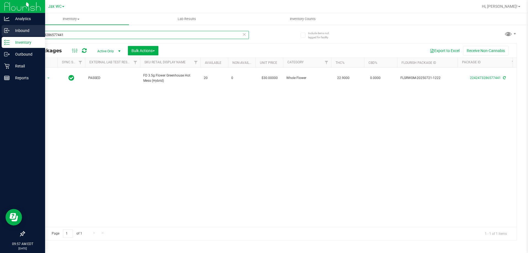
drag, startPoint x: 68, startPoint y: 37, endPoint x: 1, endPoint y: 34, distance: 66.7
click at [1, 34] on div "Analytics Inbound Inventory Outbound Retail Reports 09:57 AM EDT 08/27/2025 08/…" at bounding box center [264, 126] width 528 height 253
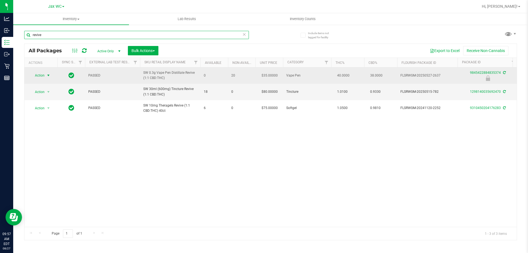
type input "revive"
click at [42, 72] on span "Action" at bounding box center [37, 76] width 15 height 8
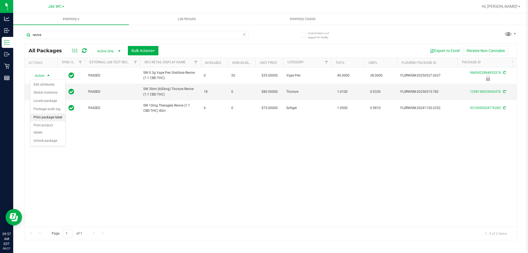
click at [39, 118] on li "Print package label" at bounding box center [47, 117] width 35 height 8
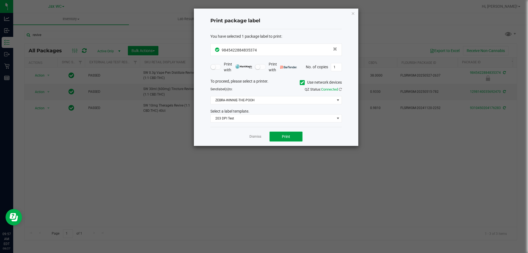
click at [290, 141] on button "Print" at bounding box center [286, 137] width 33 height 10
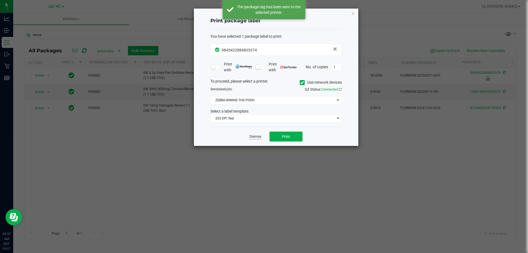
click at [261, 137] on link "Dismiss" at bounding box center [256, 136] width 12 height 5
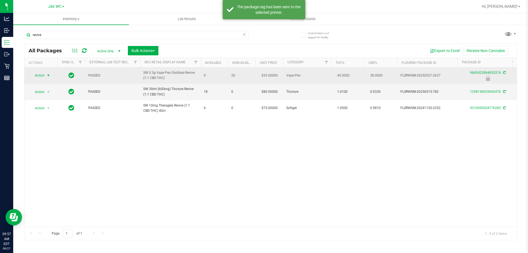
click at [45, 76] on span "select" at bounding box center [48, 76] width 7 height 8
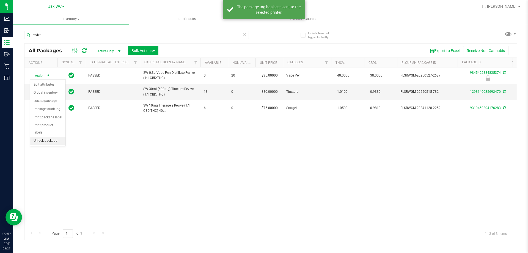
click at [54, 137] on li "Unlock package" at bounding box center [47, 141] width 35 height 8
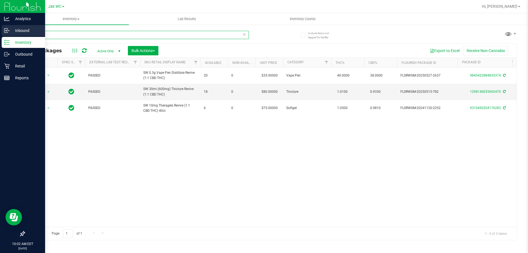
drag, startPoint x: 56, startPoint y: 37, endPoint x: 10, endPoint y: 34, distance: 46.1
click at [10, 34] on div "Analytics Inbound Inventory Outbound Retail Reports 10:02 AM EDT 08/27/2025 08/…" at bounding box center [264, 126] width 528 height 253
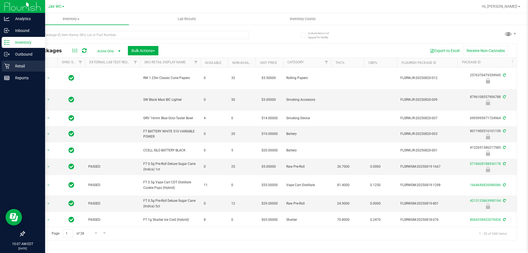
click at [31, 65] on p "Retail" at bounding box center [26, 66] width 33 height 7
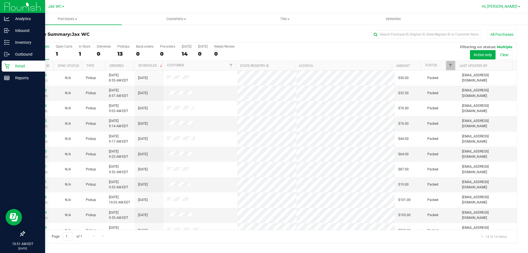
click at [513, 6] on span "Hi, Jessica!" at bounding box center [500, 6] width 36 height 4
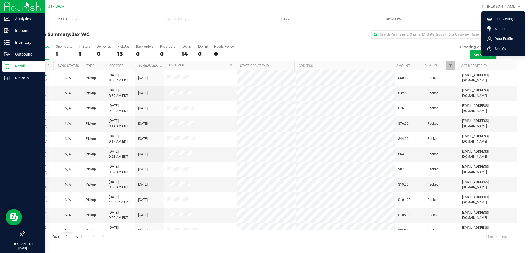
click at [492, 50] on li "Sign Out" at bounding box center [503, 49] width 41 height 10
